Goal: Task Accomplishment & Management: Complete application form

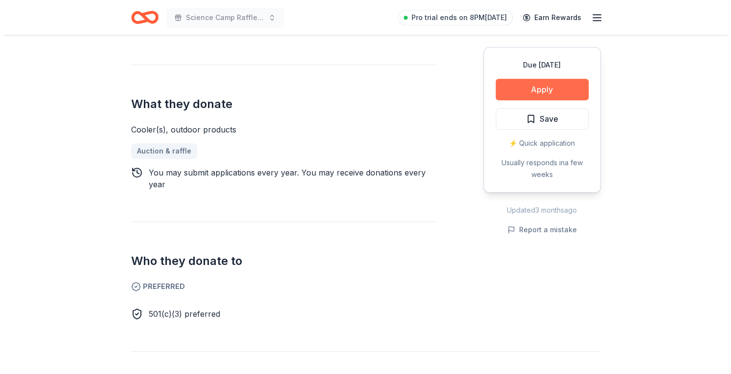
scroll to position [330, 0]
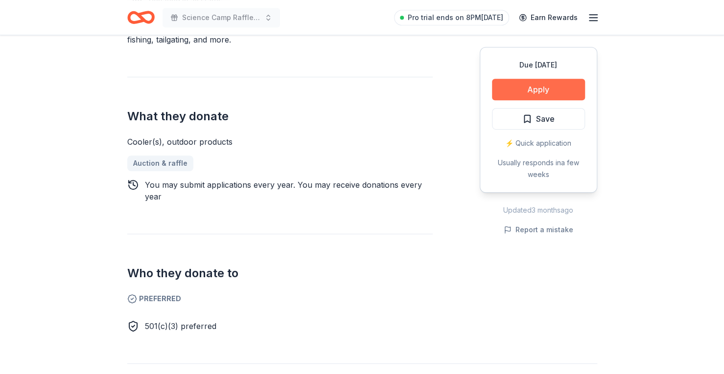
click at [528, 92] on button "Apply" at bounding box center [538, 90] width 93 height 22
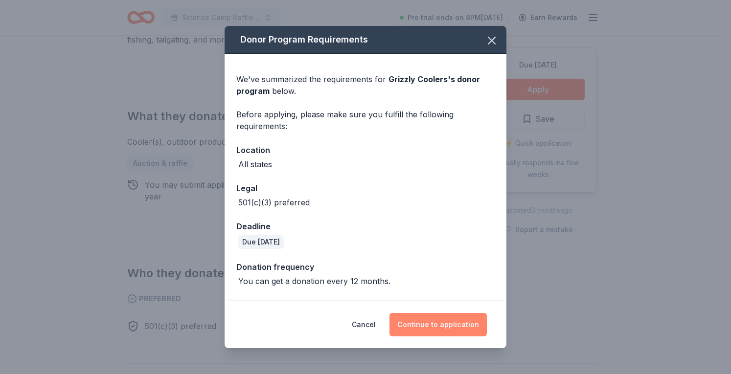
click at [437, 331] on button "Continue to application" at bounding box center [437, 324] width 97 height 23
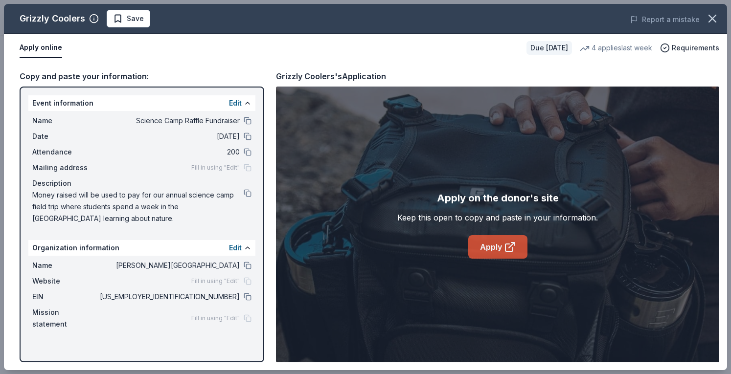
click at [489, 246] on link "Apply" at bounding box center [497, 246] width 59 height 23
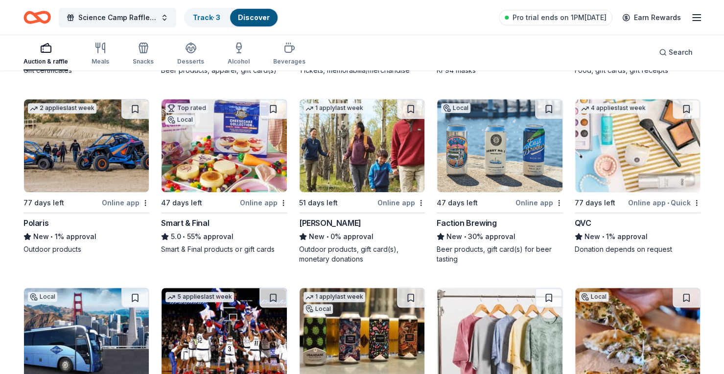
scroll to position [8869, 0]
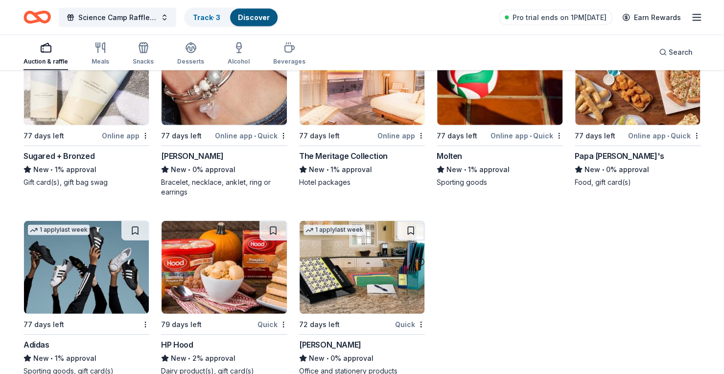
scroll to position [12100, 0]
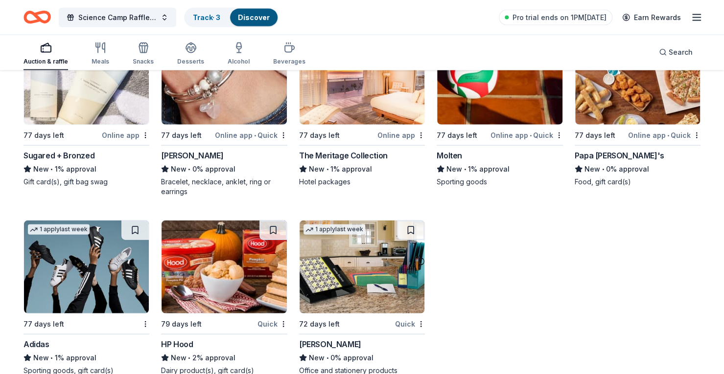
click at [34, 14] on icon "Home" at bounding box center [41, 17] width 15 height 10
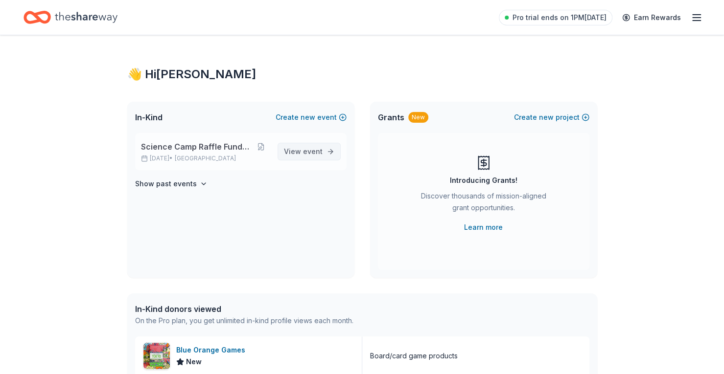
click at [311, 153] on span "event" at bounding box center [313, 151] width 20 height 8
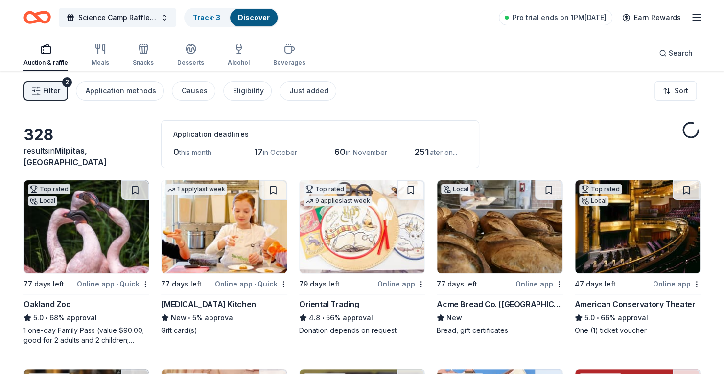
click at [55, 92] on span "Filter" at bounding box center [51, 91] width 17 height 12
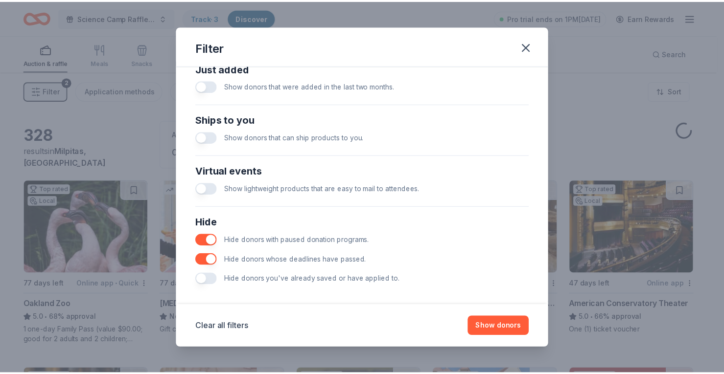
scroll to position [403, 0]
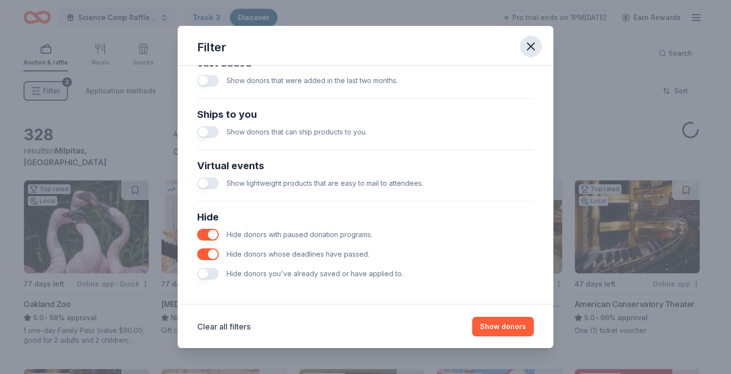
click at [528, 48] on icon "button" at bounding box center [530, 46] width 7 height 7
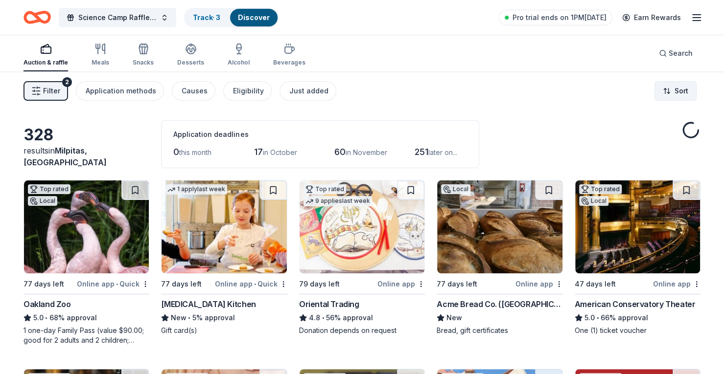
click at [673, 93] on html "Science Camp Raffle Fundraiser Track · 3 Discover Pro trial ends on 1PM, 9/28 E…" at bounding box center [362, 187] width 724 height 374
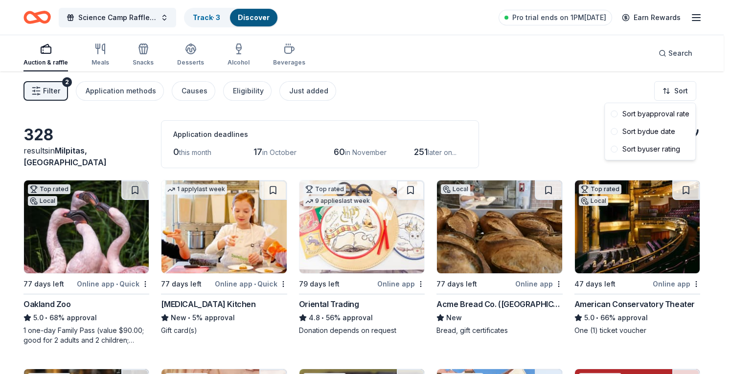
click at [524, 88] on html "Science Camp Raffle Fundraiser Track · 3 Discover Pro trial ends on 1PM, 9/28 E…" at bounding box center [365, 187] width 731 height 374
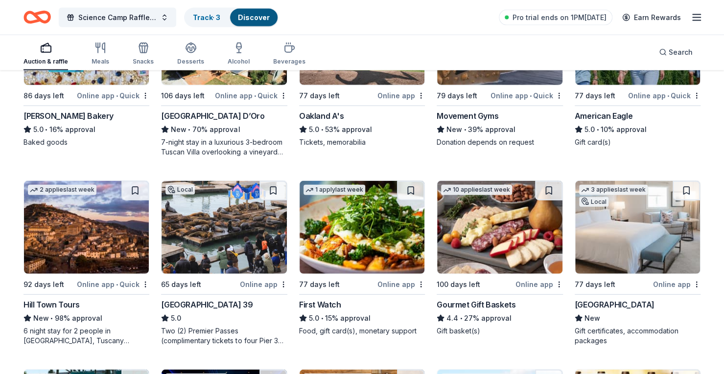
scroll to position [1407, 0]
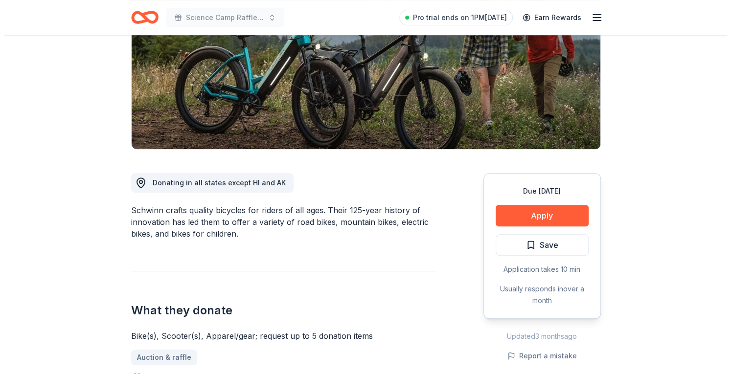
scroll to position [183, 0]
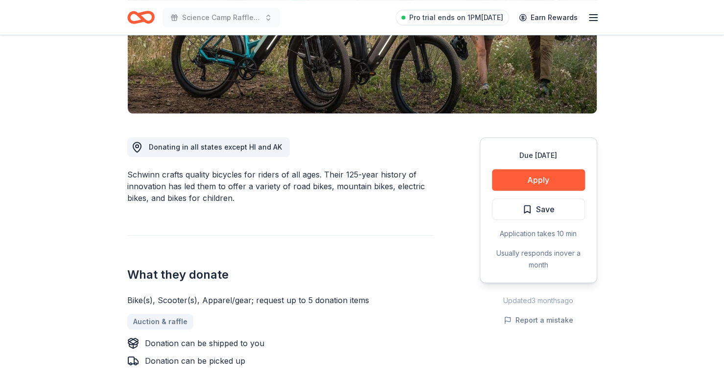
drag, startPoint x: 545, startPoint y: 191, endPoint x: 544, endPoint y: 185, distance: 5.9
click at [544, 191] on div "Due in 77 days Apply Save Application takes 10 min Usually responds in over a m…" at bounding box center [538, 210] width 117 height 146
click at [544, 185] on button "Apply" at bounding box center [538, 180] width 93 height 22
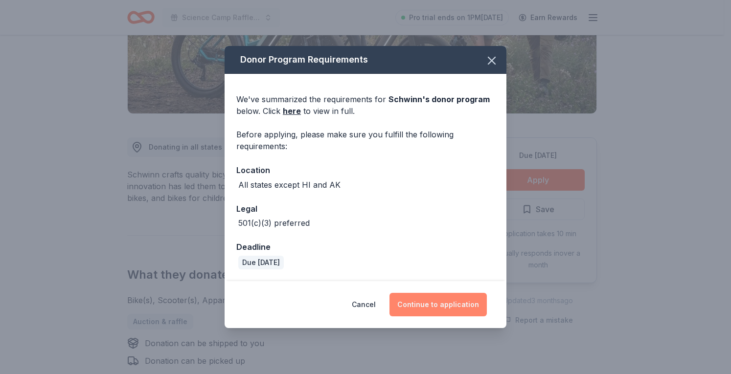
click at [437, 300] on button "Continue to application" at bounding box center [437, 304] width 97 height 23
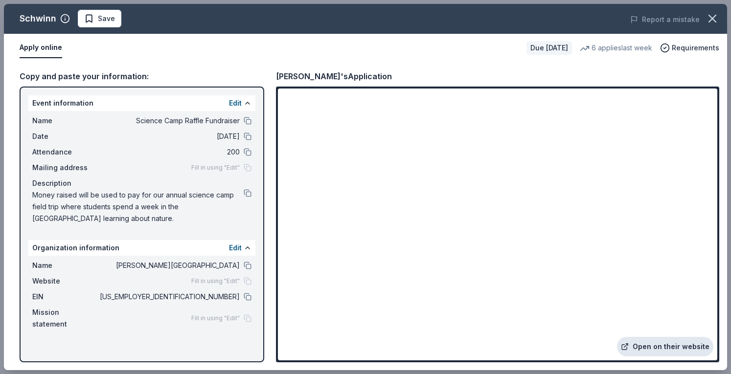
click at [641, 340] on link "Open on their website" at bounding box center [665, 347] width 96 height 20
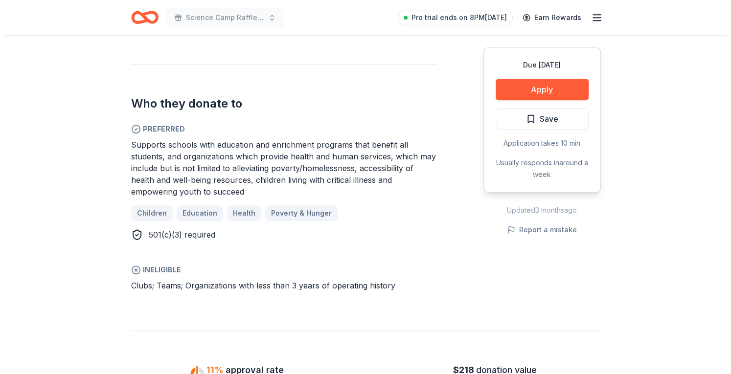
scroll to position [477, 0]
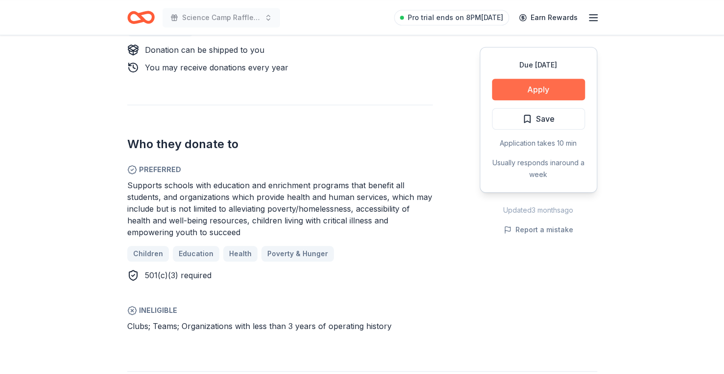
click at [553, 93] on button "Apply" at bounding box center [538, 90] width 93 height 22
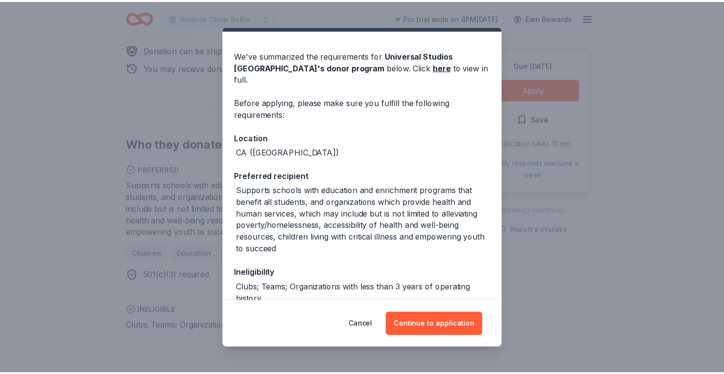
scroll to position [0, 0]
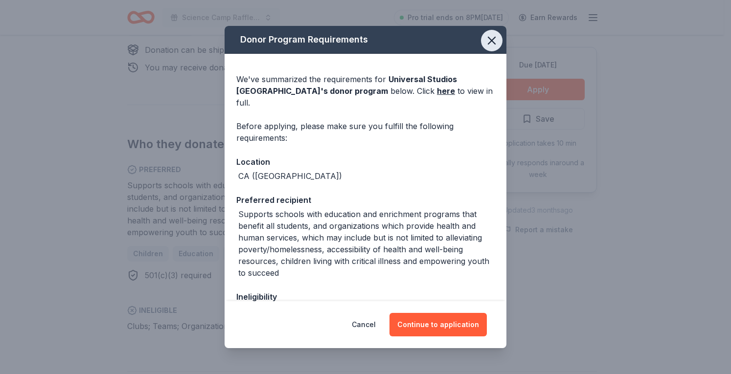
click at [485, 40] on icon "button" at bounding box center [492, 41] width 14 height 14
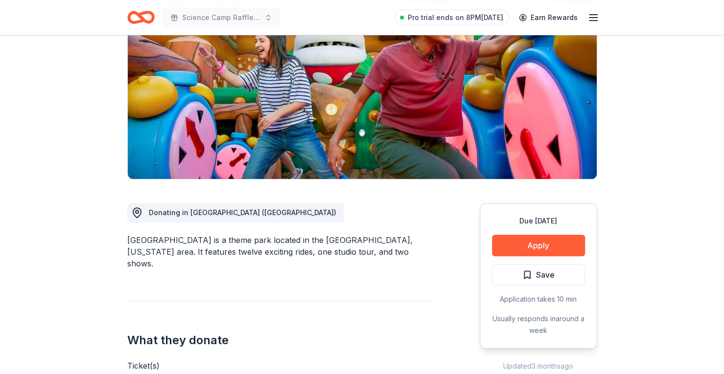
scroll to position [110, 0]
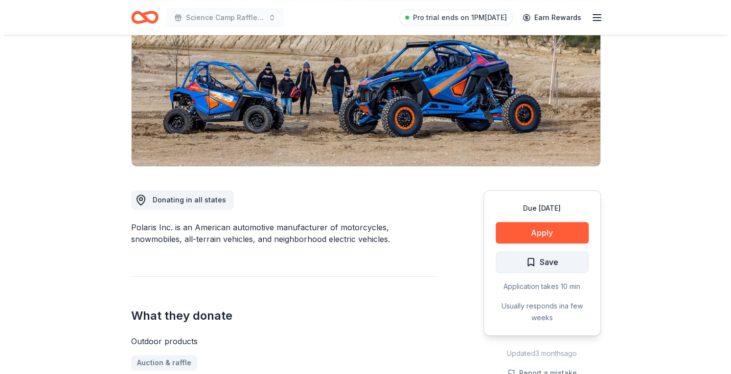
scroll to position [147, 0]
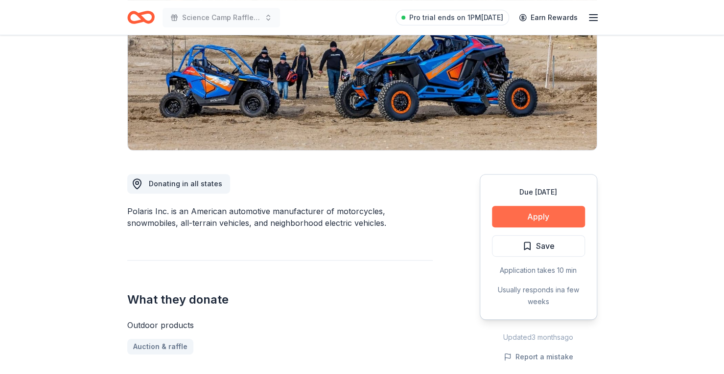
click at [550, 223] on button "Apply" at bounding box center [538, 217] width 93 height 22
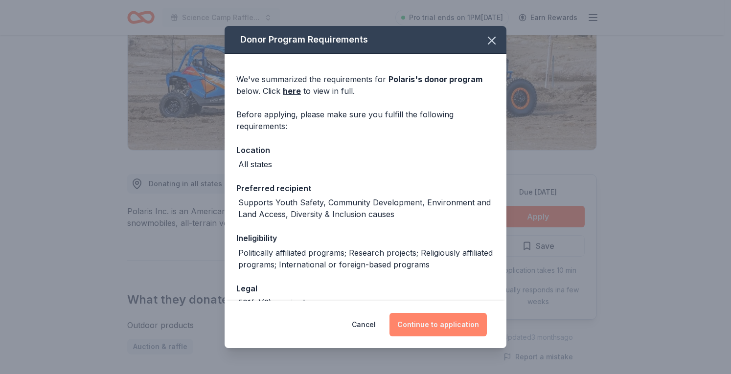
click at [441, 322] on button "Continue to application" at bounding box center [437, 324] width 97 height 23
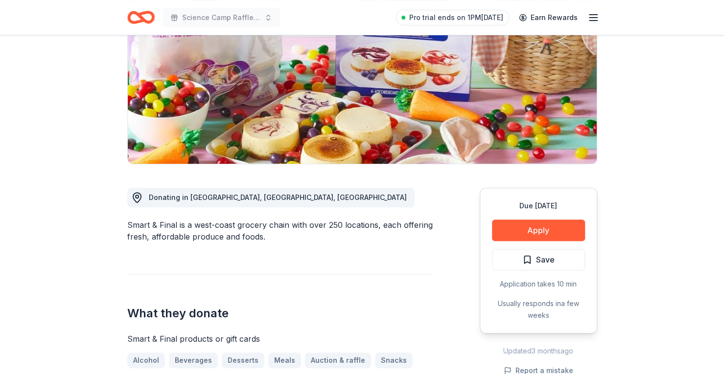
scroll to position [159, 0]
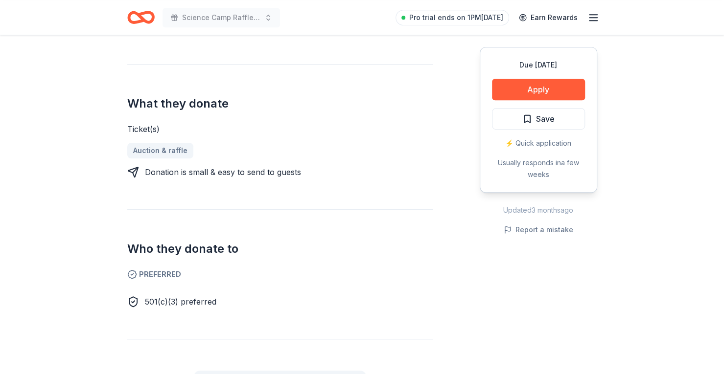
scroll to position [343, 0]
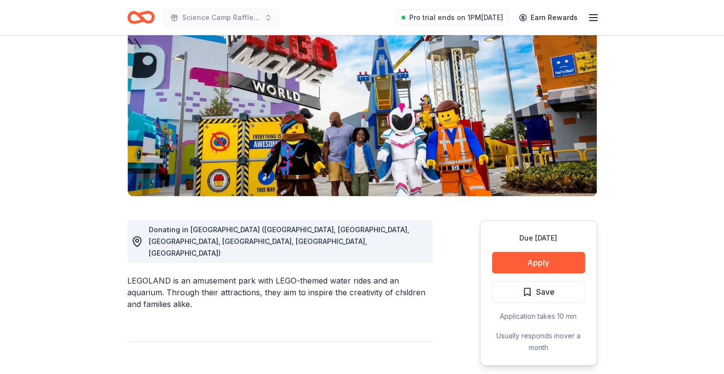
scroll to position [110, 0]
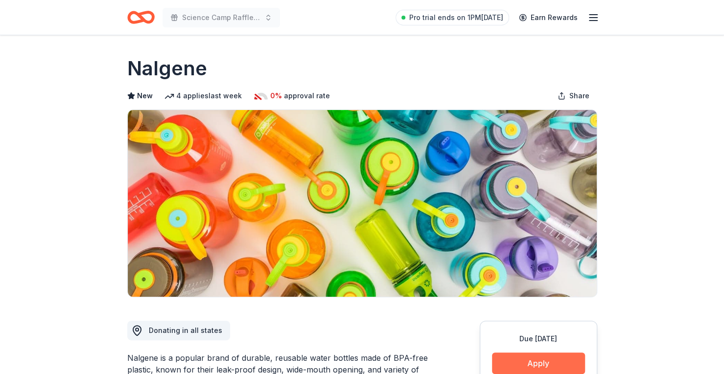
click at [534, 359] on button "Apply" at bounding box center [538, 364] width 93 height 22
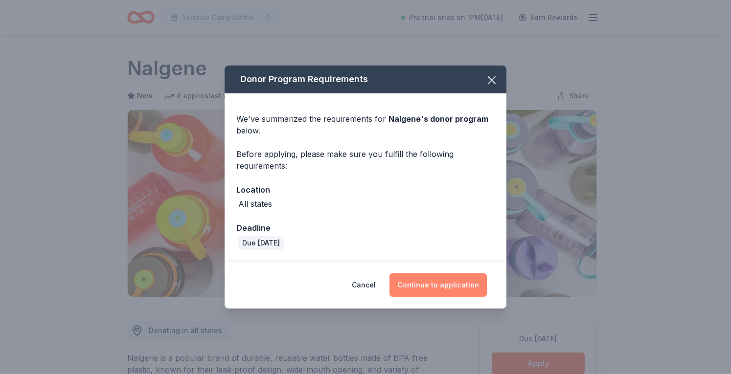
click at [441, 287] on button "Continue to application" at bounding box center [437, 285] width 97 height 23
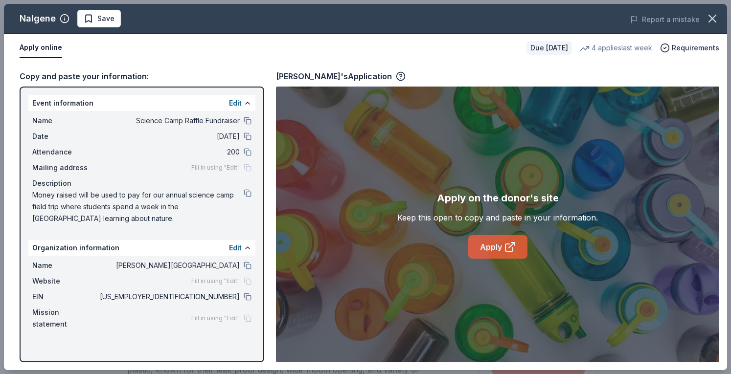
click at [476, 250] on link "Apply" at bounding box center [497, 246] width 59 height 23
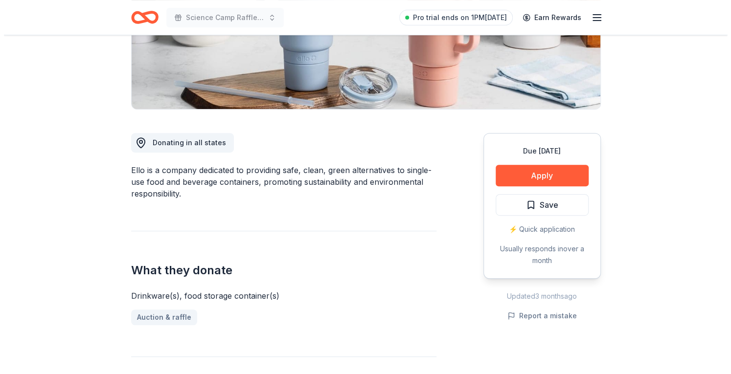
scroll to position [220, 0]
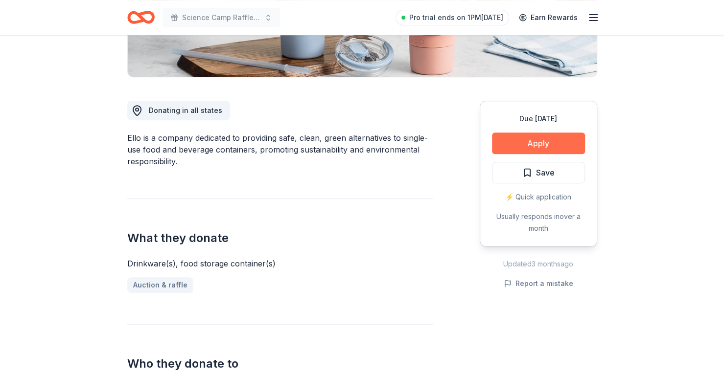
click at [513, 133] on button "Apply" at bounding box center [538, 144] width 93 height 22
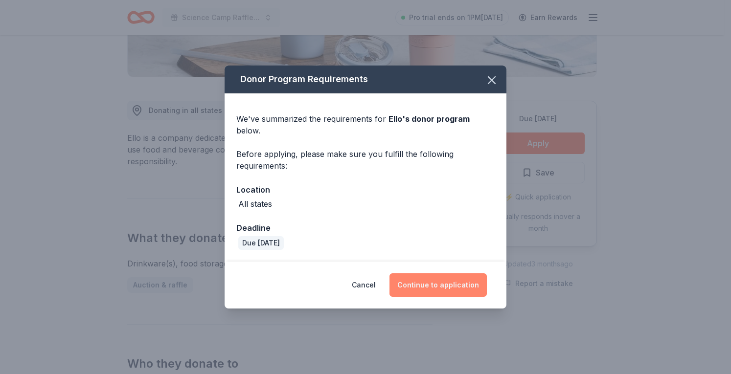
click at [448, 281] on button "Continue to application" at bounding box center [437, 285] width 97 height 23
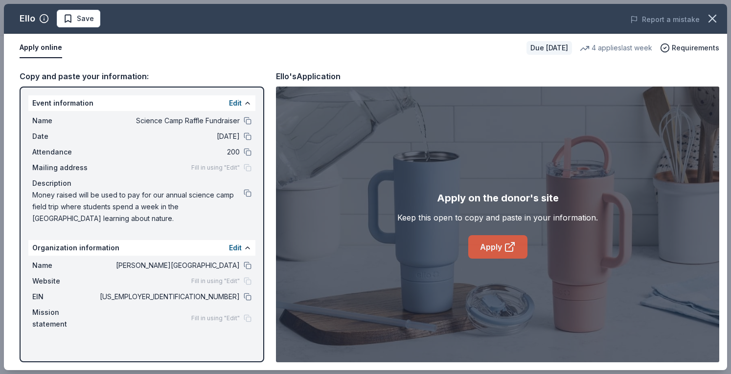
click at [489, 238] on link "Apply" at bounding box center [497, 246] width 59 height 23
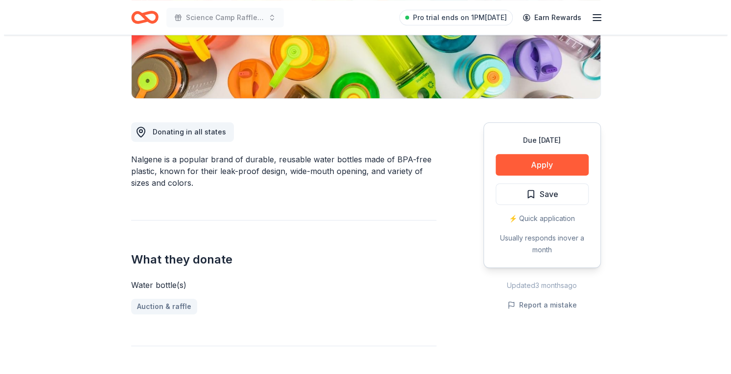
scroll to position [196, 0]
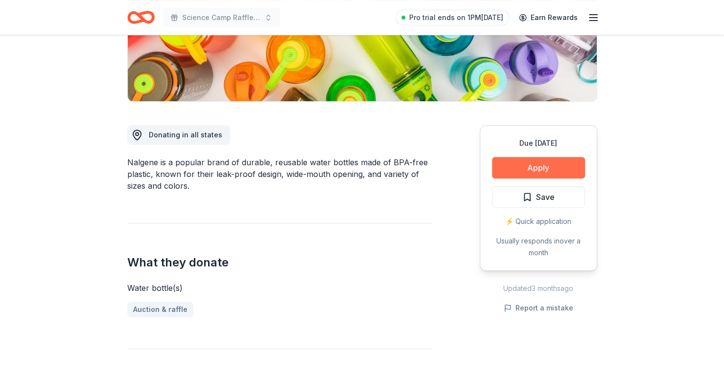
click at [558, 173] on button "Apply" at bounding box center [538, 168] width 93 height 22
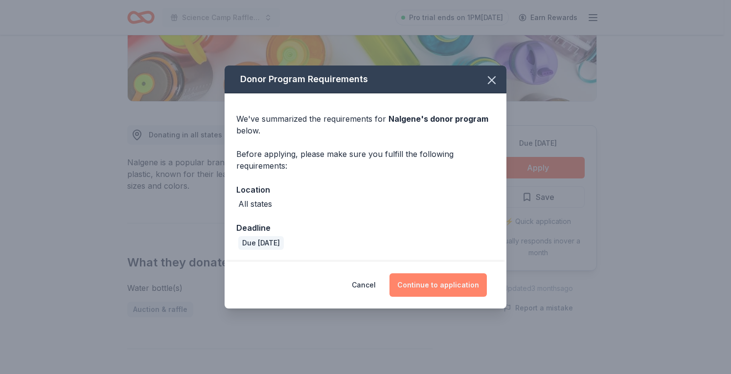
click at [456, 289] on button "Continue to application" at bounding box center [437, 285] width 97 height 23
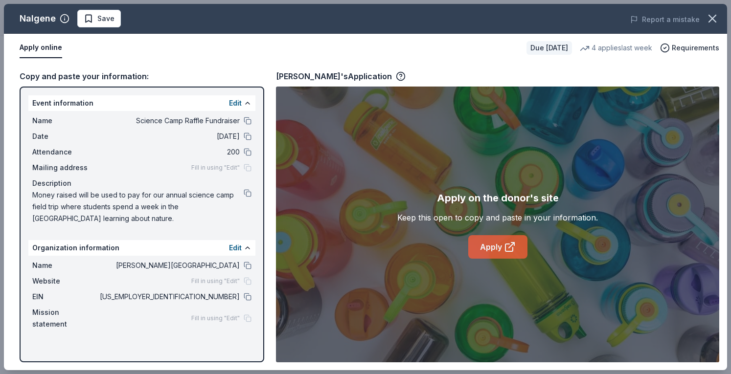
click at [488, 245] on link "Apply" at bounding box center [497, 246] width 59 height 23
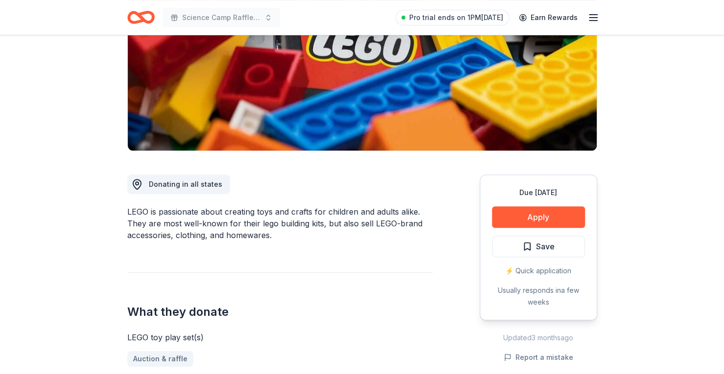
scroll to position [147, 0]
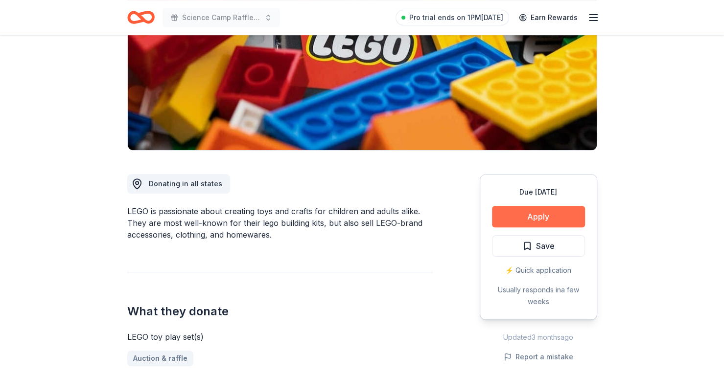
click at [529, 216] on button "Apply" at bounding box center [538, 217] width 93 height 22
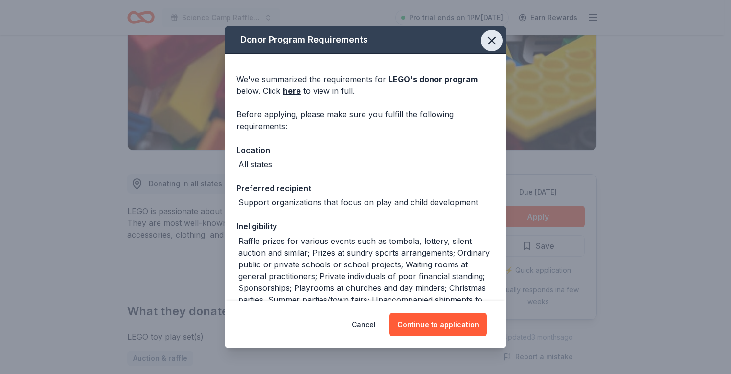
click at [489, 43] on icon "button" at bounding box center [492, 41] width 14 height 14
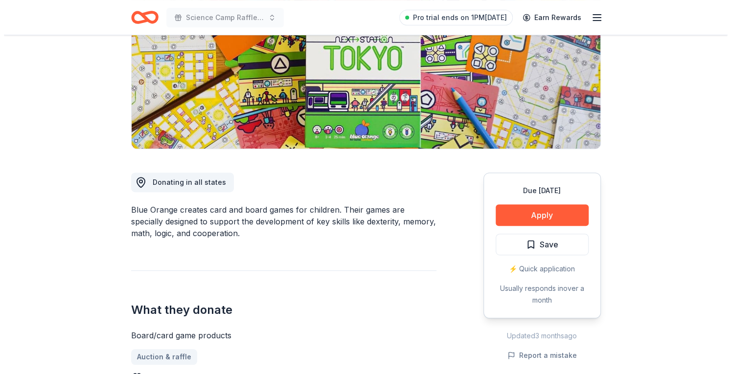
scroll to position [147, 0]
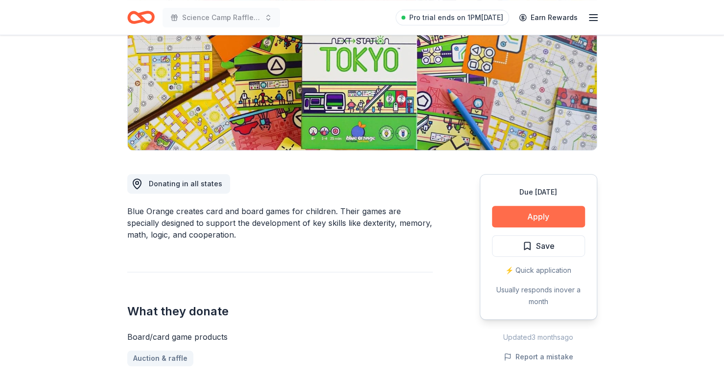
click at [543, 214] on button "Apply" at bounding box center [538, 217] width 93 height 22
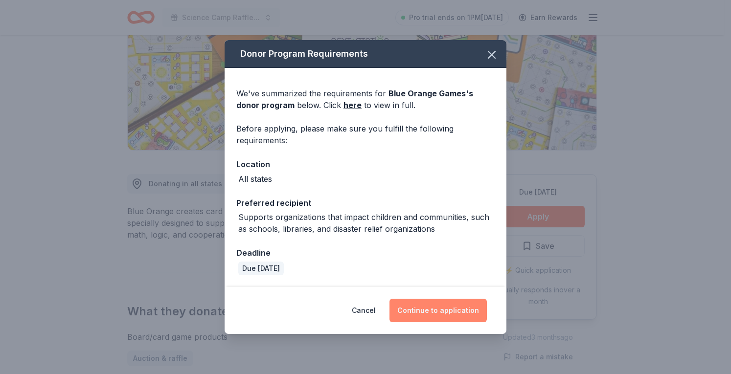
click at [451, 315] on button "Continue to application" at bounding box center [437, 310] width 97 height 23
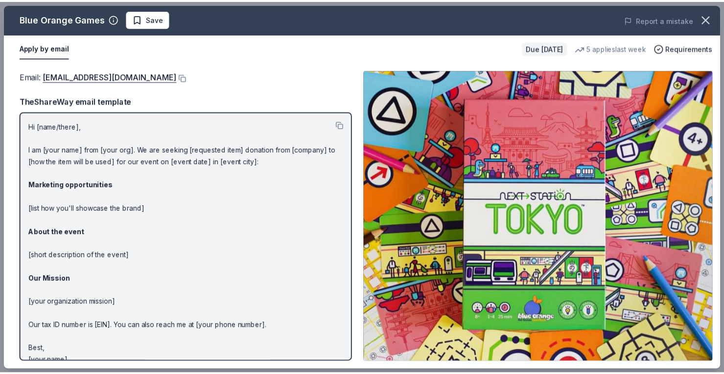
scroll to position [0, 0]
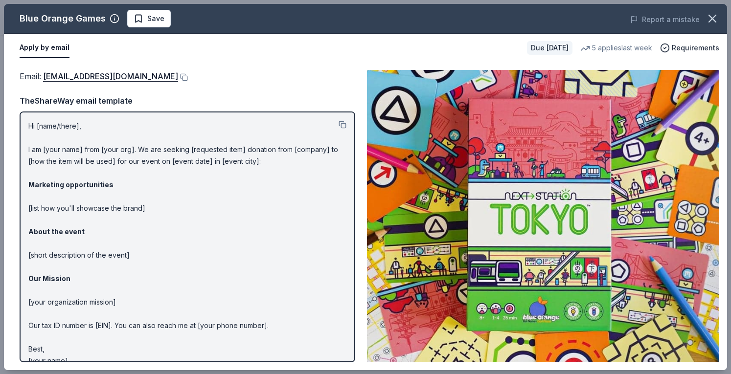
drag, startPoint x: 16, startPoint y: 17, endPoint x: 95, endPoint y: 19, distance: 79.3
click at [95, 19] on div "Blue Orange Games Save" at bounding box center [221, 19] width 434 height 18
drag, startPoint x: 97, startPoint y: 20, endPoint x: 54, endPoint y: 20, distance: 43.1
click at [54, 20] on div "Blue Orange Games" at bounding box center [63, 19] width 86 height 16
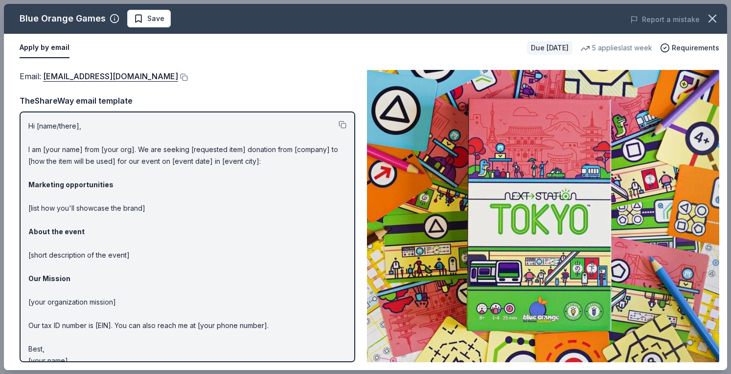
click at [54, 20] on div "Blue Orange Games" at bounding box center [63, 19] width 86 height 16
click at [69, 18] on div "Blue Orange Games" at bounding box center [63, 19] width 86 height 16
click at [690, 49] on span "Requirements" at bounding box center [695, 48] width 47 height 12
click at [712, 24] on icon "button" at bounding box center [713, 19] width 14 height 14
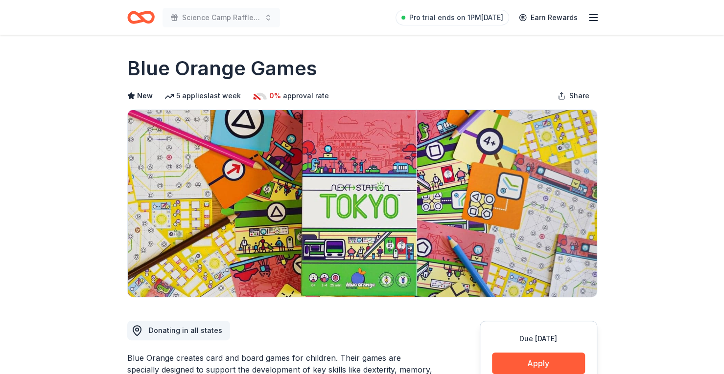
click at [264, 69] on h1 "Blue Orange Games" at bounding box center [222, 68] width 190 height 27
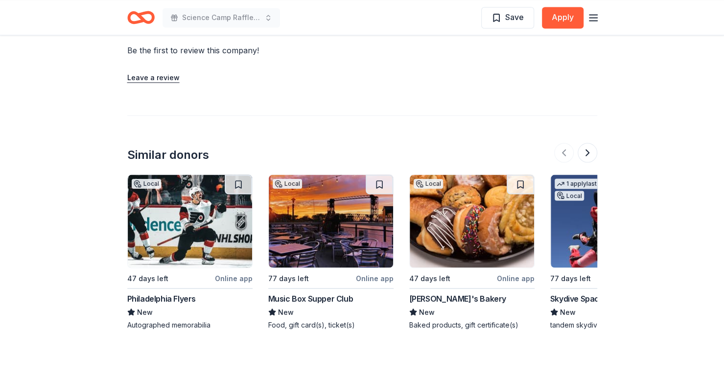
scroll to position [1073, 0]
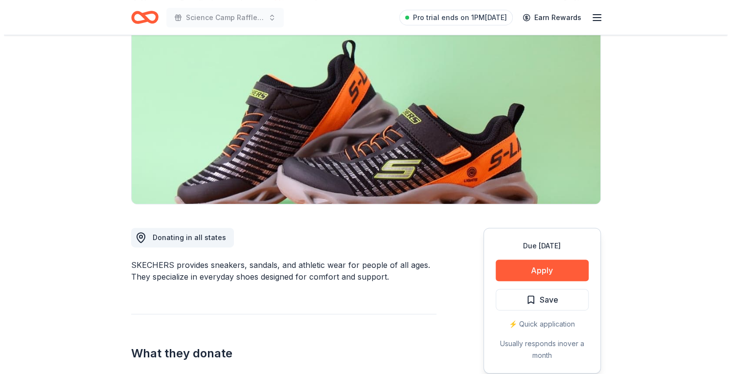
scroll to position [98, 0]
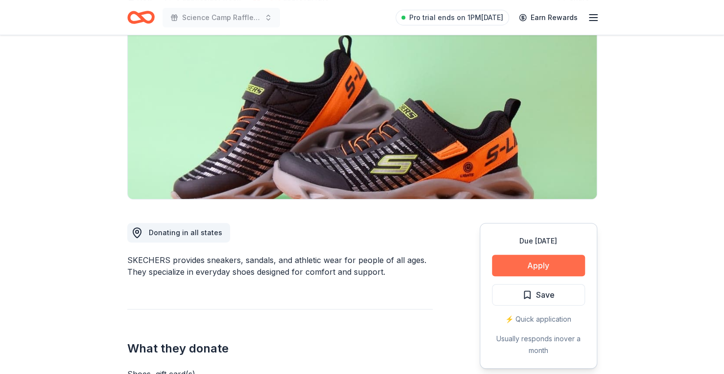
click at [538, 256] on button "Apply" at bounding box center [538, 266] width 93 height 22
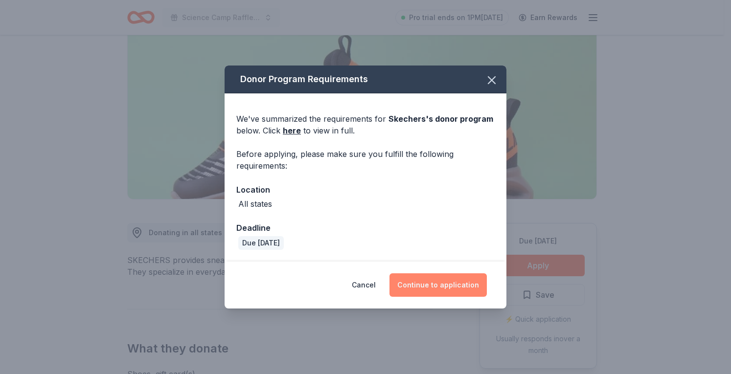
click at [448, 282] on button "Continue to application" at bounding box center [437, 285] width 97 height 23
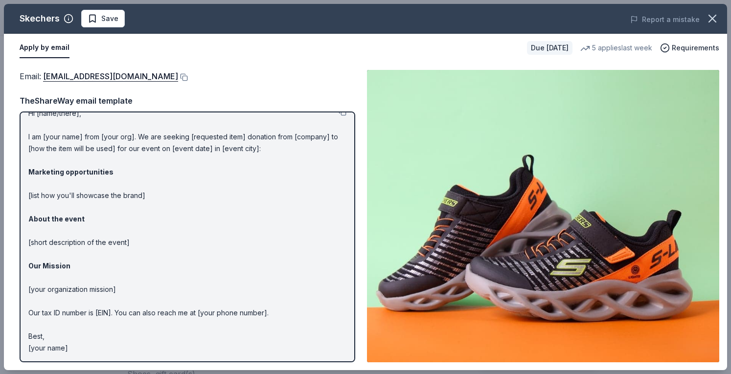
scroll to position [0, 0]
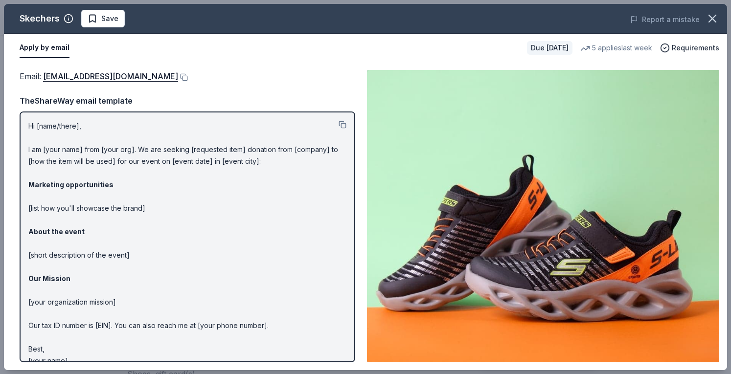
drag, startPoint x: 59, startPoint y: 73, endPoint x: 183, endPoint y: 83, distance: 124.7
click at [205, 84] on div "Email : [EMAIL_ADDRESS][DOMAIN_NAME] TheShareWay email template Hi [name/there]…" at bounding box center [188, 216] width 336 height 293
click at [154, 79] on div "Email : [EMAIL_ADDRESS][DOMAIN_NAME]" at bounding box center [188, 76] width 336 height 13
click at [178, 76] on button at bounding box center [183, 77] width 10 height 8
